Goal: Task Accomplishment & Management: Use online tool/utility

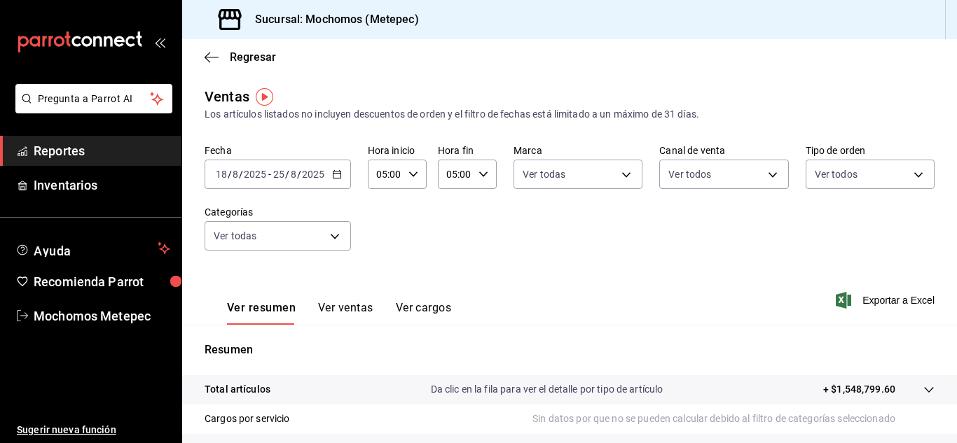
click at [107, 156] on span "Reportes" at bounding box center [102, 150] width 137 height 19
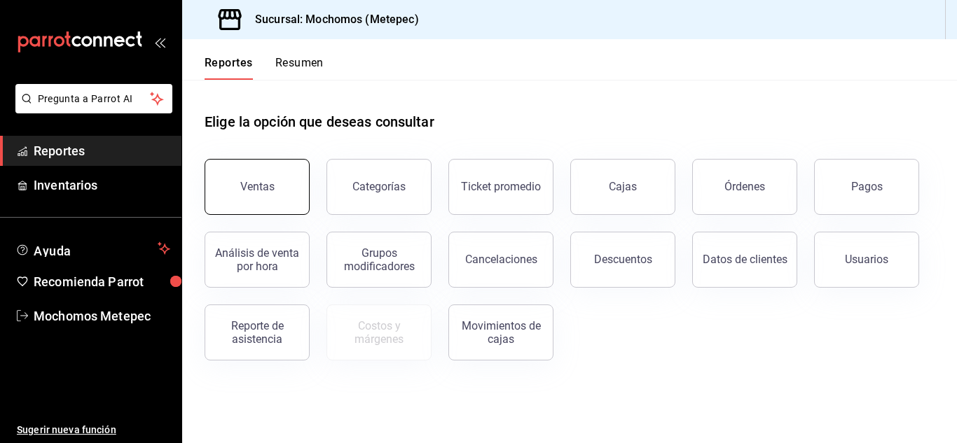
click at [247, 187] on div "Ventas" at bounding box center [257, 186] width 34 height 13
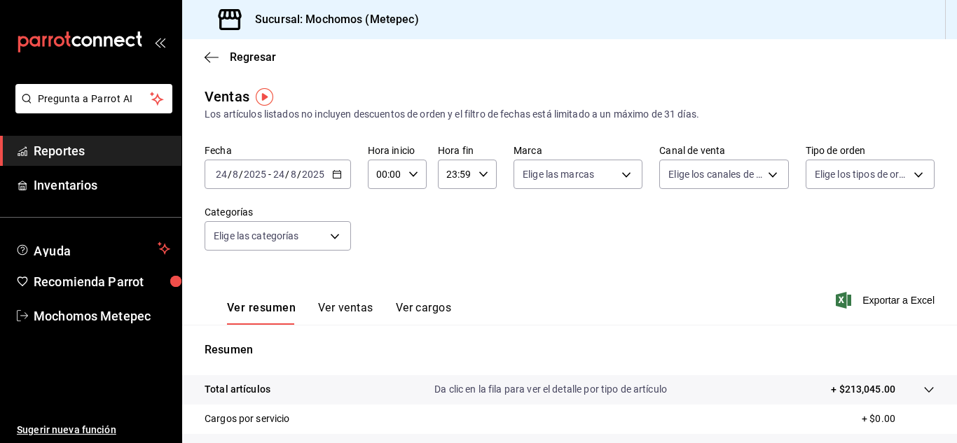
click at [340, 172] on icon "button" at bounding box center [337, 175] width 10 height 10
click at [339, 172] on \(Stroke\) "button" at bounding box center [337, 175] width 8 height 8
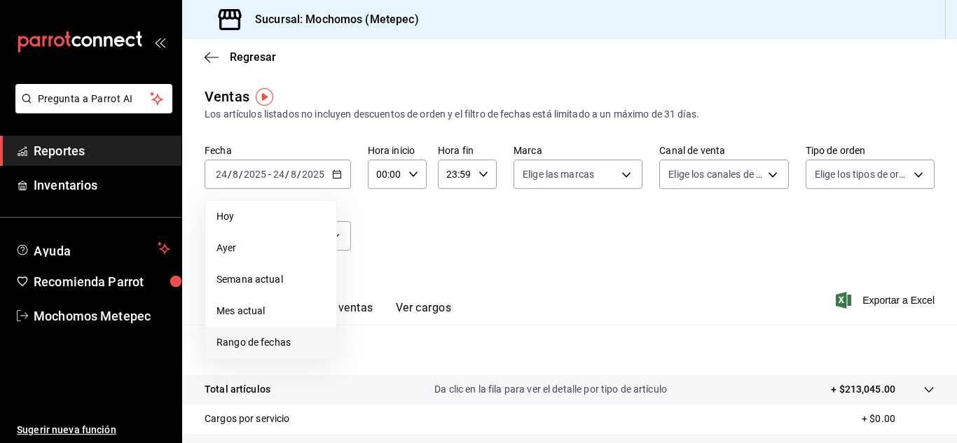
click at [258, 346] on span "Rango de fechas" at bounding box center [270, 343] width 109 height 15
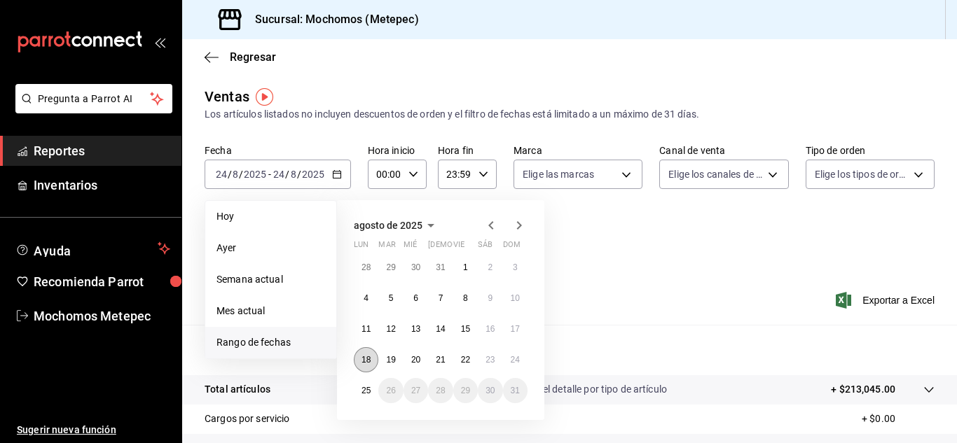
click at [366, 359] on abbr "18" at bounding box center [365, 360] width 9 height 10
click at [365, 390] on abbr "25" at bounding box center [365, 391] width 9 height 10
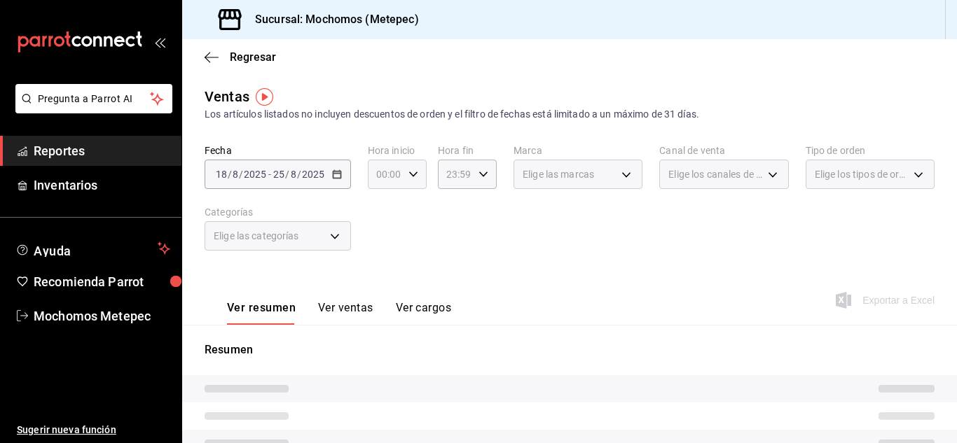
click at [402, 174] on div "00:00 Hora inicio" at bounding box center [397, 174] width 59 height 29
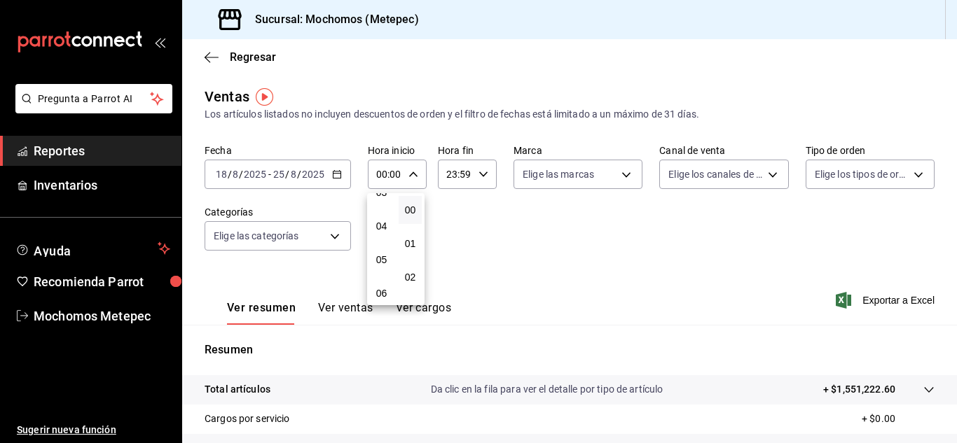
scroll to position [118, 0]
click at [378, 255] on span "05" at bounding box center [381, 259] width 6 height 11
type input "05:00"
click at [472, 172] on div at bounding box center [478, 221] width 957 height 443
click at [472, 172] on div "23:59 Hora fin" at bounding box center [467, 174] width 59 height 29
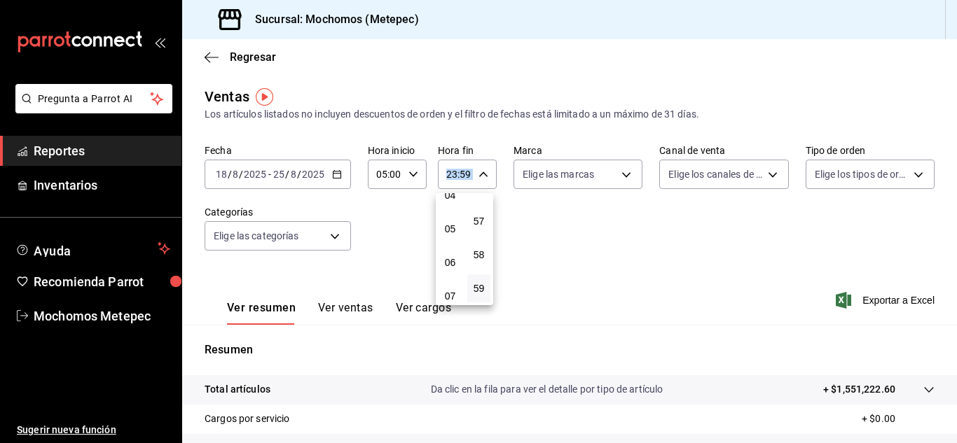
scroll to position [151, 0]
click at [451, 227] on span "05" at bounding box center [450, 226] width 6 height 11
click at [478, 205] on span "00" at bounding box center [479, 210] width 6 height 11
type input "05:00"
click at [631, 180] on div at bounding box center [478, 221] width 957 height 443
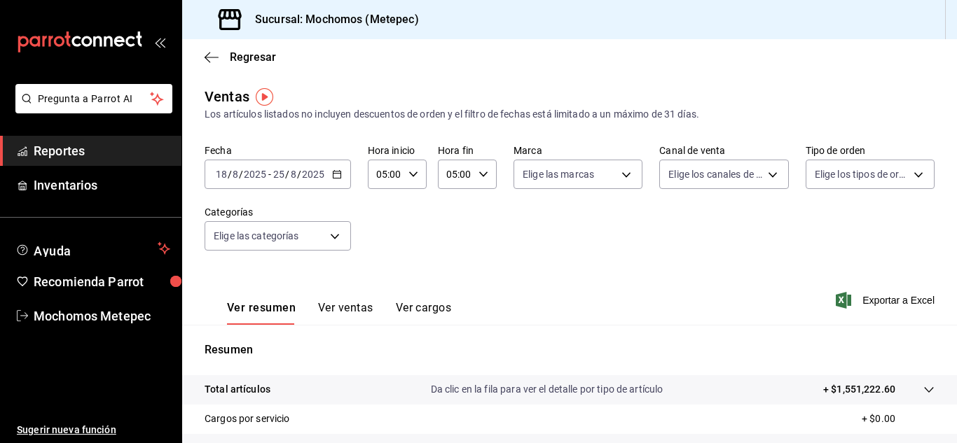
click at [631, 180] on body "Pregunta a Parrot AI Reportes Inventarios Ayuda Recomienda Parrot Mochomos Mete…" at bounding box center [478, 221] width 957 height 443
click at [528, 230] on input "checkbox" at bounding box center [525, 229] width 13 height 13
checkbox input "true"
type input "2365f74e-aa6b-4392-bdf2-72765591bddf"
checkbox input "true"
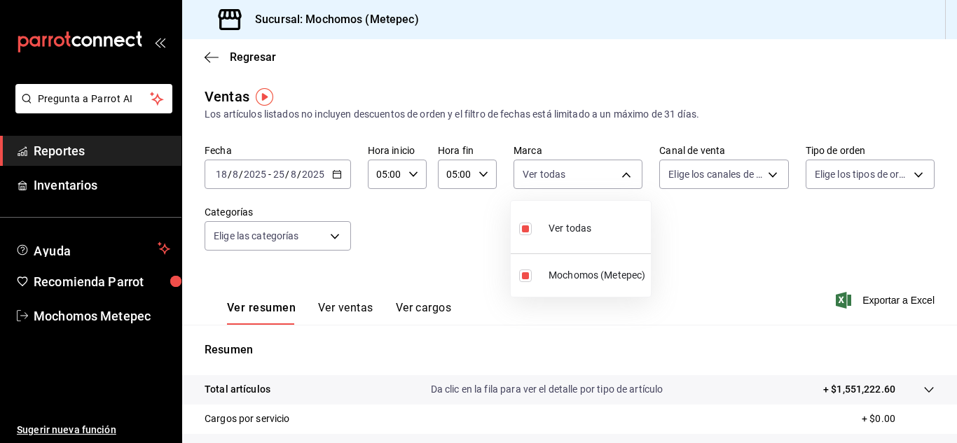
click at [778, 177] on div at bounding box center [478, 221] width 957 height 443
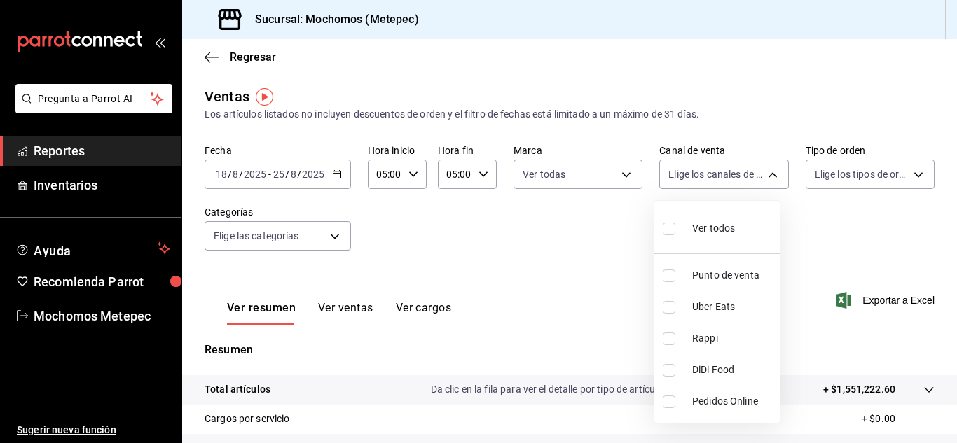
click at [778, 177] on body "Pregunta a Parrot AI Reportes Inventarios Ayuda Recomienda Parrot Mochomos Mete…" at bounding box center [478, 221] width 957 height 443
click at [669, 226] on input "checkbox" at bounding box center [669, 229] width 13 height 13
checkbox input "true"
type input "PARROT,UBER_EATS,RAPPI,DIDI_FOOD,ONLINE"
checkbox input "true"
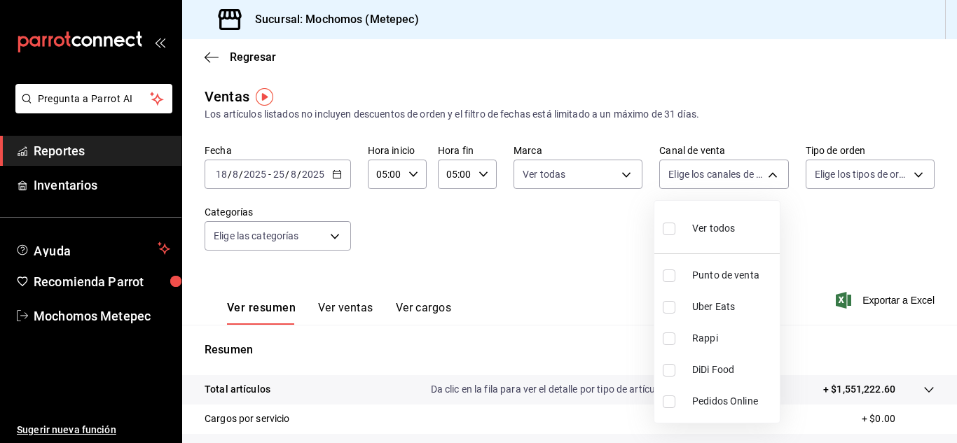
checkbox input "true"
click at [855, 181] on div at bounding box center [478, 221] width 957 height 443
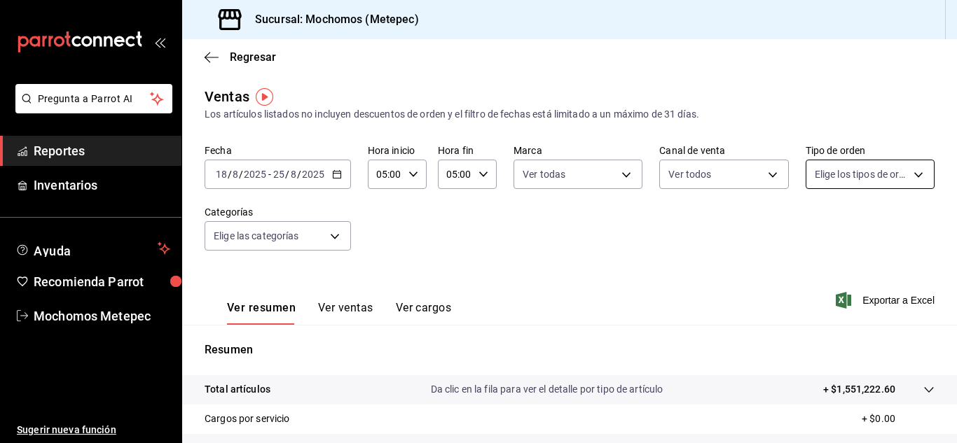
click at [850, 176] on body "Pregunta a Parrot AI Reportes Inventarios Ayuda Recomienda Parrot Mochomos Mete…" at bounding box center [478, 221] width 957 height 443
click at [815, 228] on input "checkbox" at bounding box center [812, 229] width 13 height 13
checkbox input "true"
type input "3a236ed8-2e24-47ca-8e59-ead494492482,da8509e8-5fca-4f62-958e-973104937870,EXTER…"
checkbox input "true"
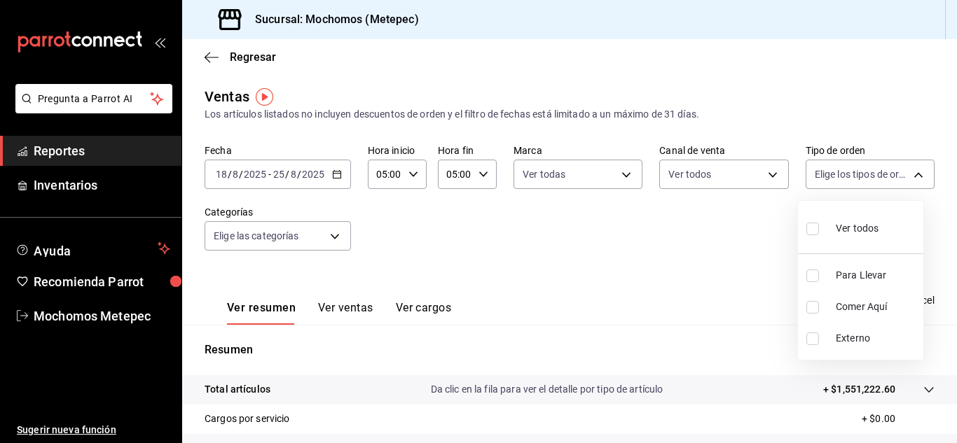
checkbox input "true"
click at [338, 245] on div at bounding box center [478, 221] width 957 height 443
click at [338, 245] on body "Pregunta a Parrot AI Reportes Inventarios Ayuda Recomienda Parrot Mochomos Mete…" at bounding box center [478, 221] width 957 height 443
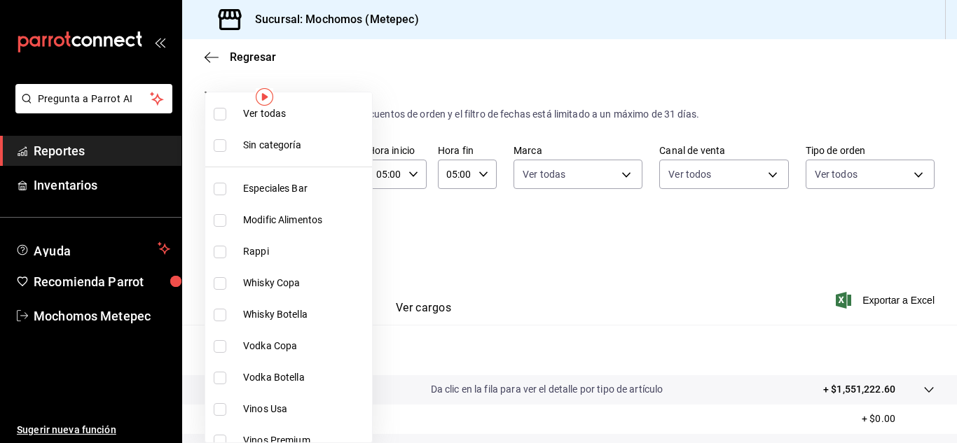
click at [221, 119] on input "checkbox" at bounding box center [220, 114] width 13 height 13
checkbox input "true"
type input "c9cbc288-c827-488d-81f5-370afefb1912,46081463-7037-4dd2-a9ab-e56ff6a8fa7c,bf958…"
checkbox input "true"
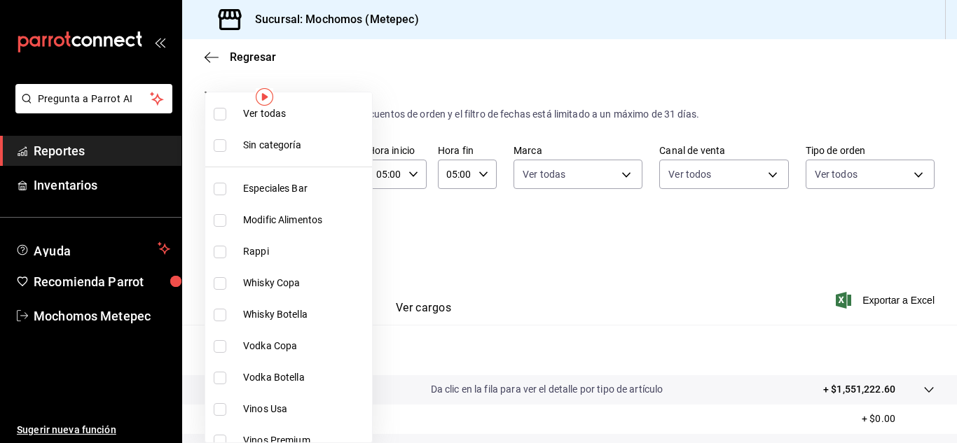
checkbox input "true"
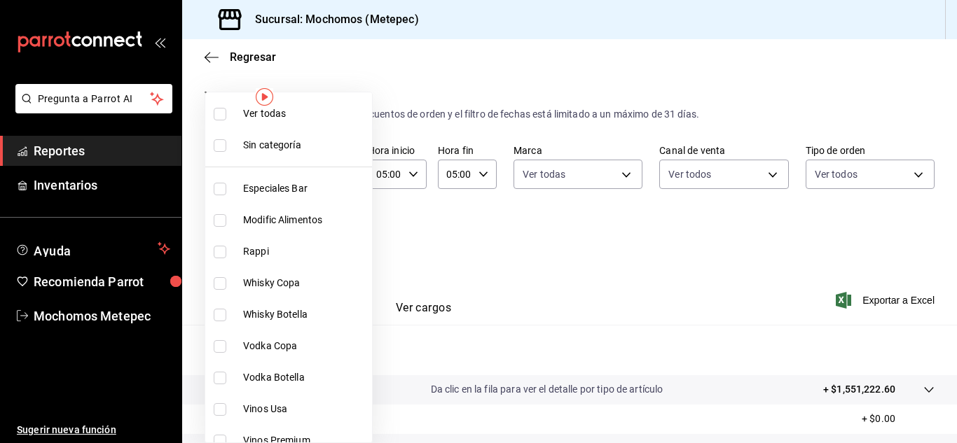
checkbox input "true"
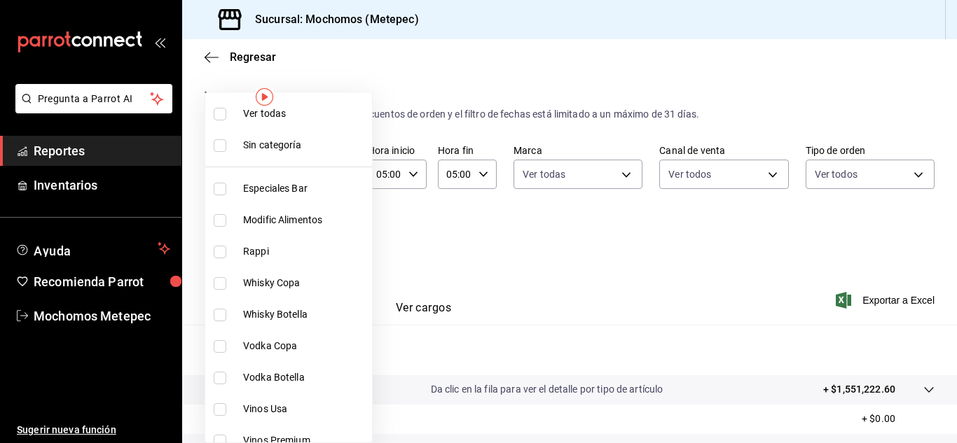
checkbox input "true"
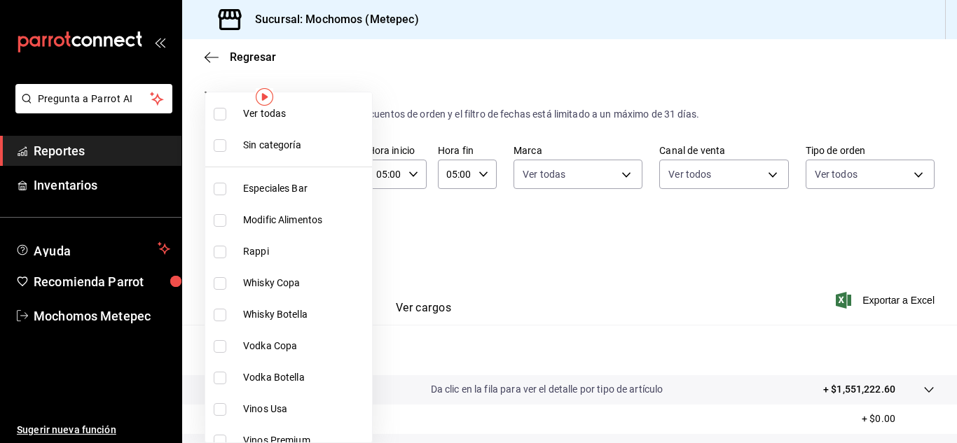
checkbox input "true"
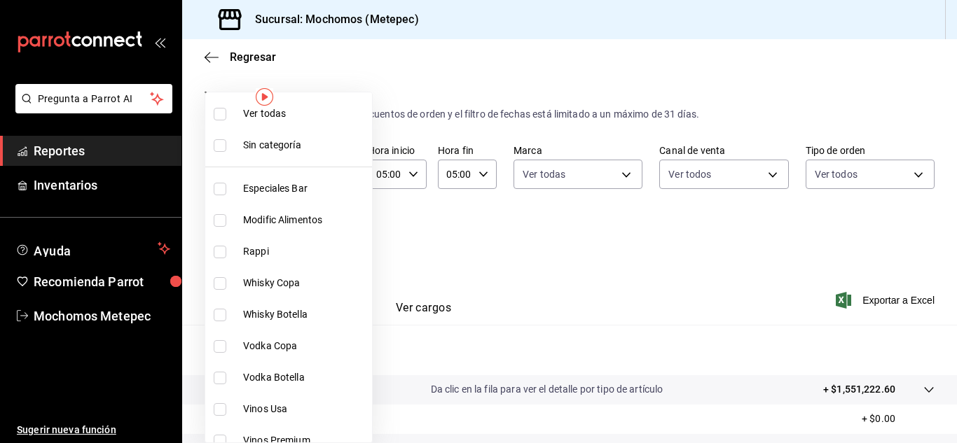
checkbox input "true"
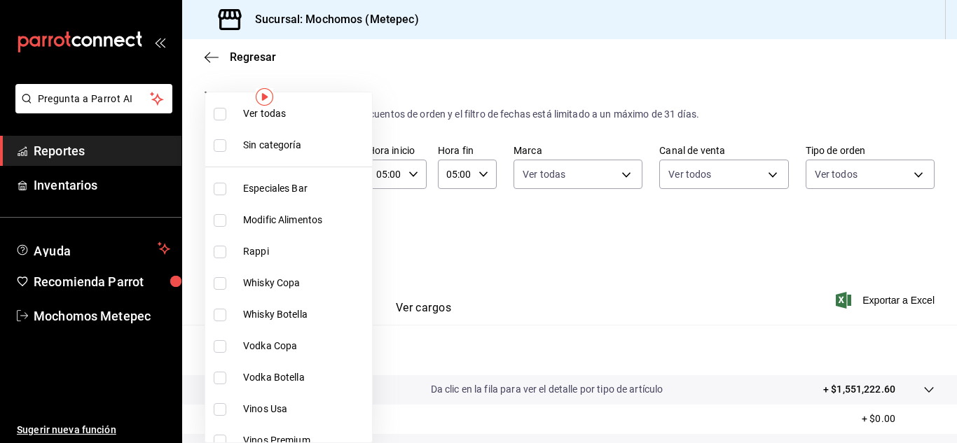
checkbox input "true"
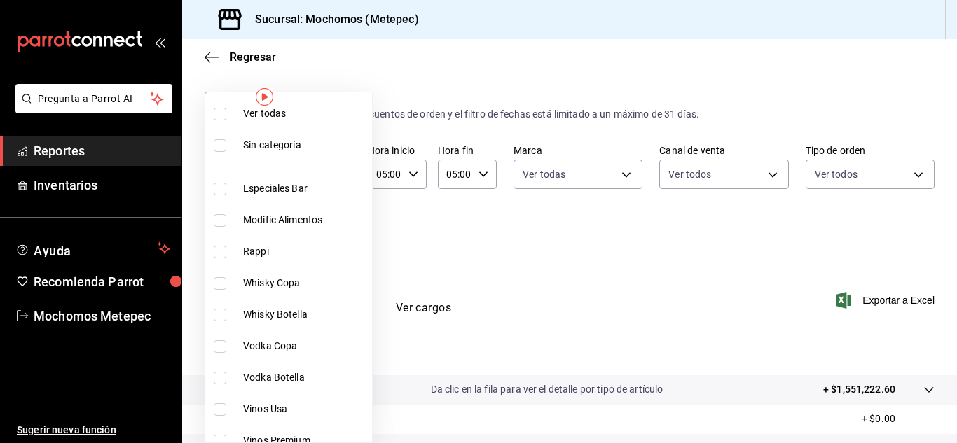
checkbox input "true"
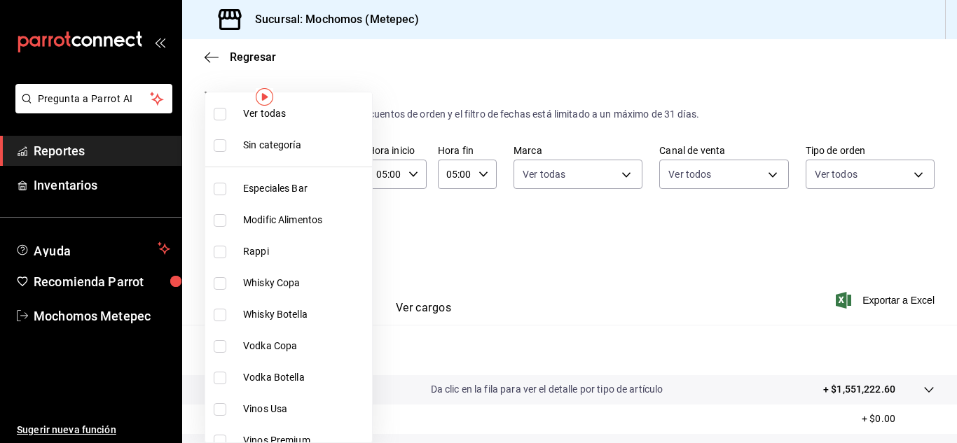
checkbox input "true"
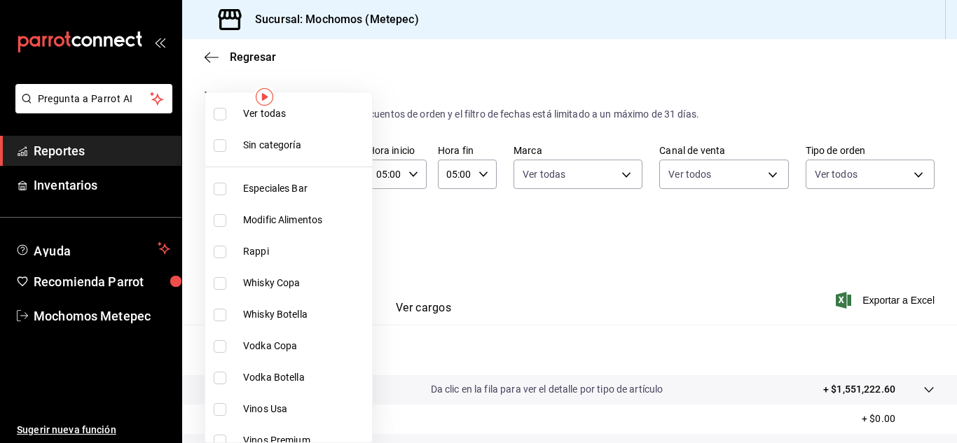
checkbox input "true"
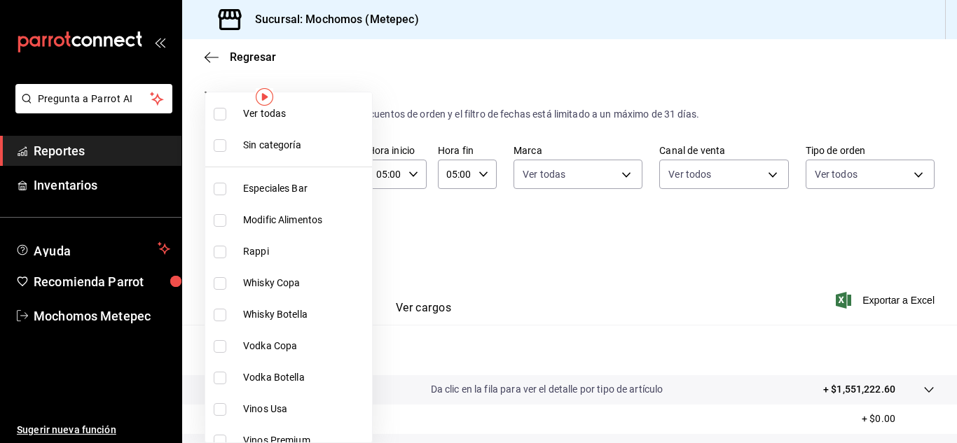
checkbox input "true"
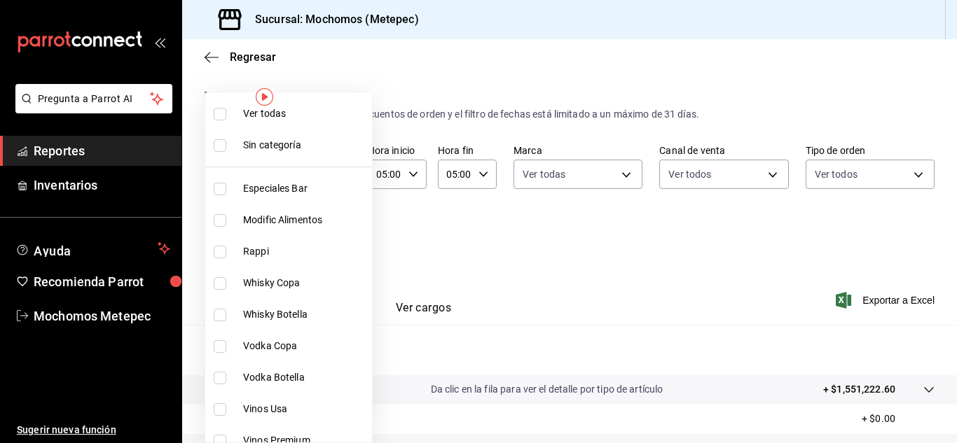
checkbox input "true"
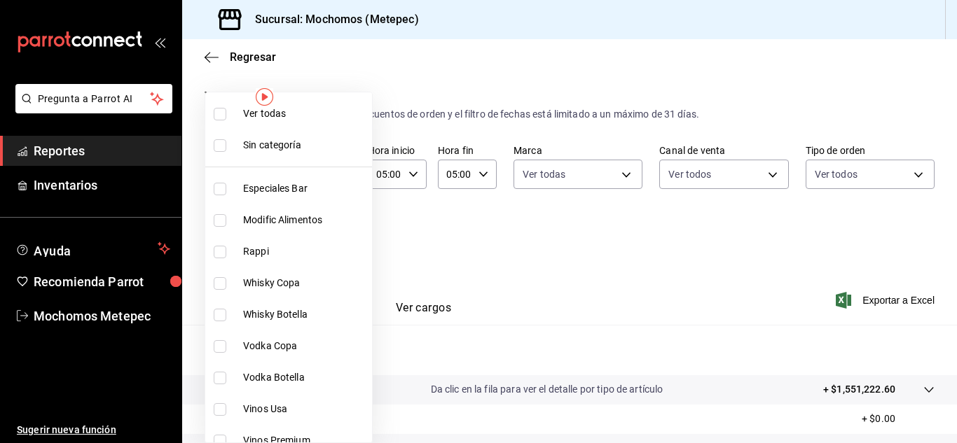
checkbox input "true"
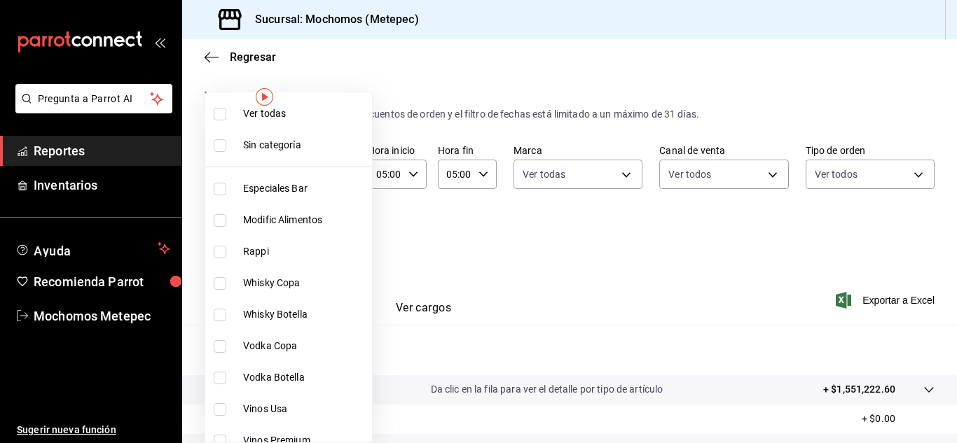
checkbox input "true"
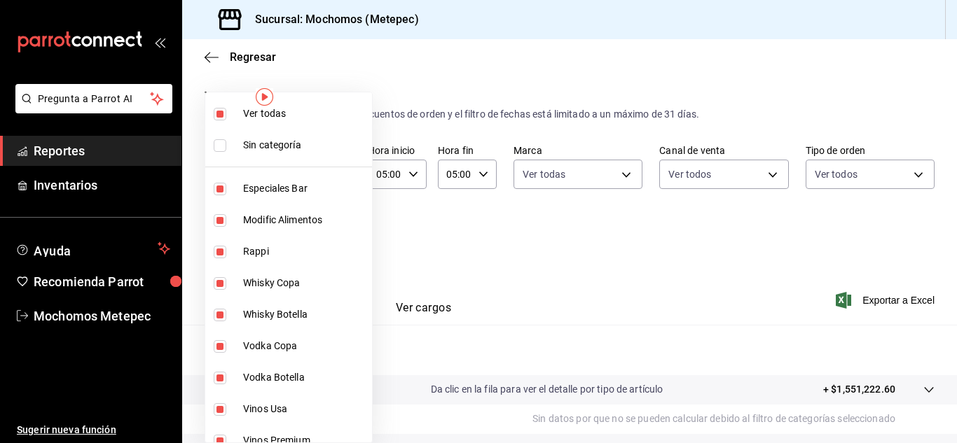
click at [506, 268] on div at bounding box center [478, 221] width 957 height 443
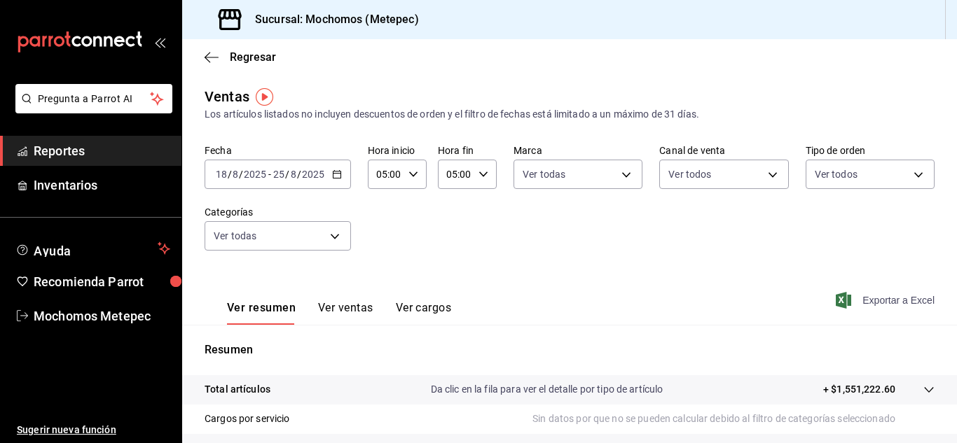
click at [894, 296] on span "Exportar a Excel" at bounding box center [886, 300] width 96 height 17
